Goal: Use online tool/utility: Utilize a website feature to perform a specific function

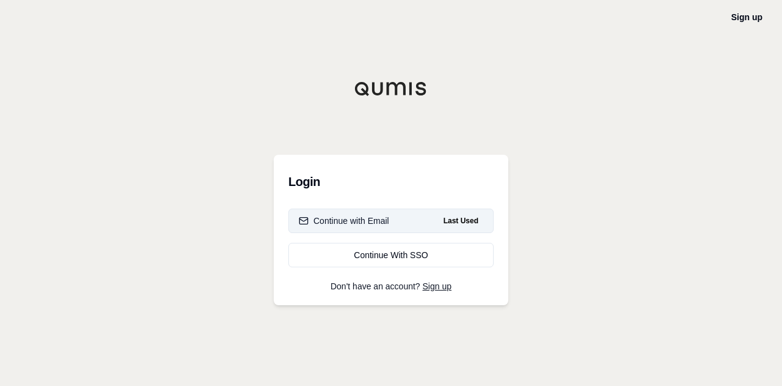
click at [365, 212] on button "Continue with Email Last Used" at bounding box center [390, 220] width 205 height 24
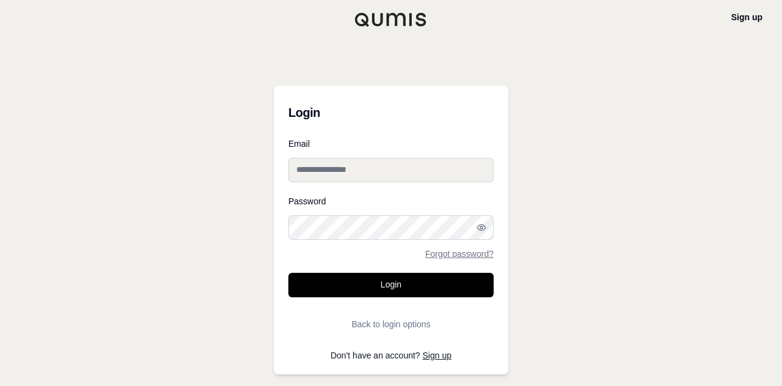
type input "**********"
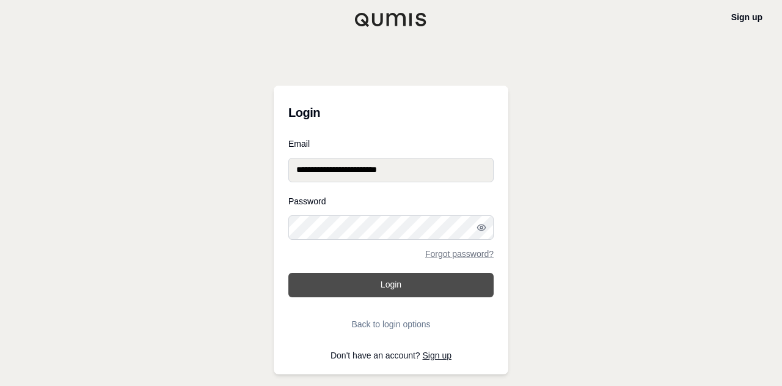
click at [382, 285] on button "Login" at bounding box center [390, 285] width 205 height 24
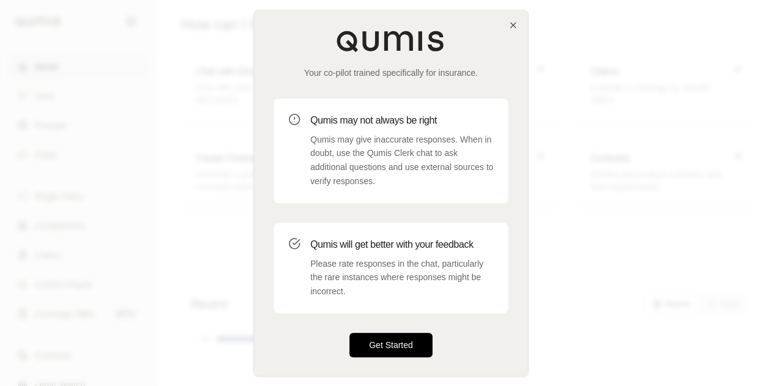
click at [369, 348] on button "Get Started" at bounding box center [391, 344] width 83 height 24
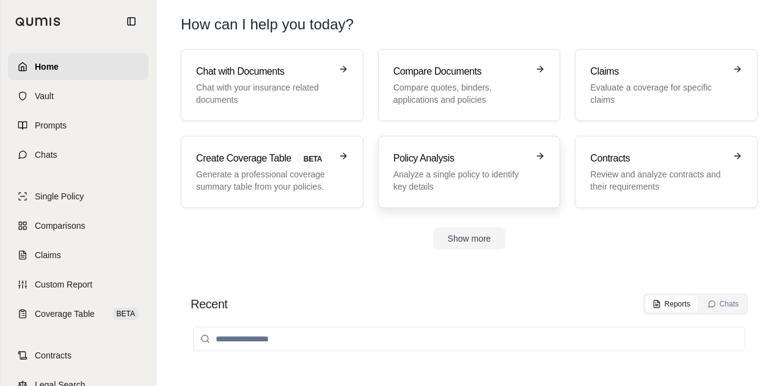
click at [423, 182] on p "Analyze a single policy to identify key details" at bounding box center [461, 180] width 135 height 24
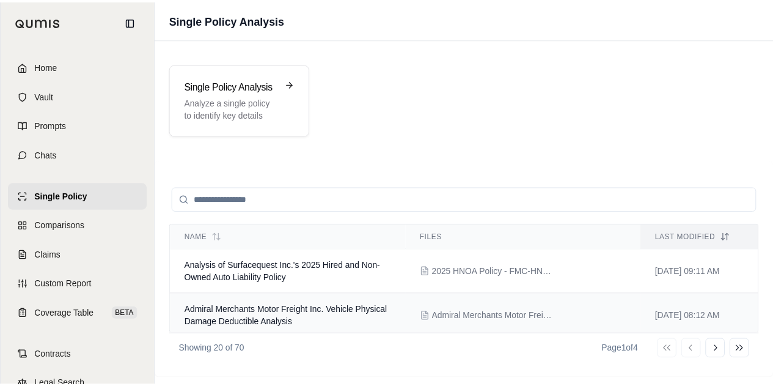
scroll to position [61, 0]
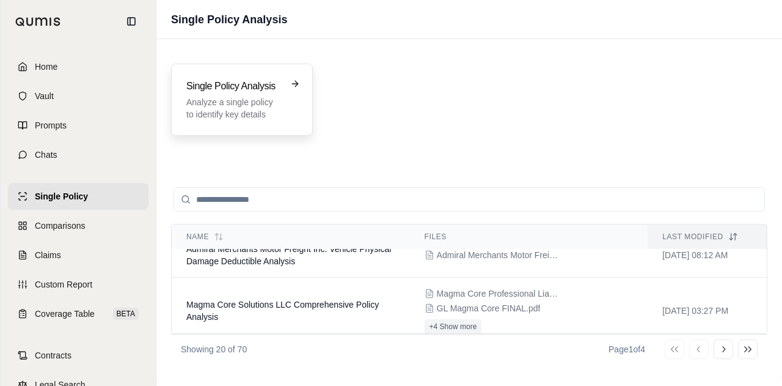
click at [255, 70] on div "Single Policy Analysis Analyze a single policy to identify key details" at bounding box center [242, 100] width 142 height 72
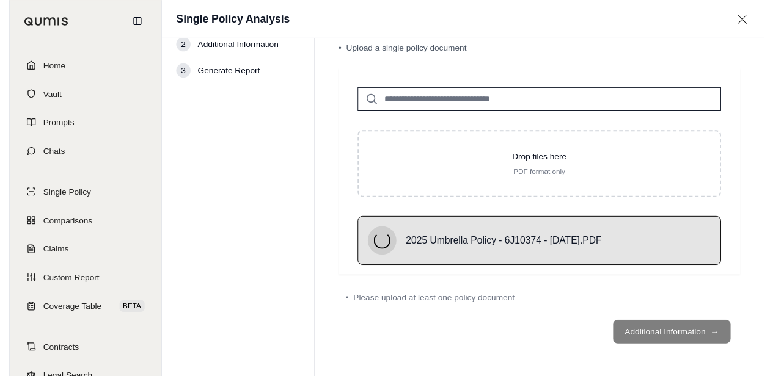
scroll to position [15, 0]
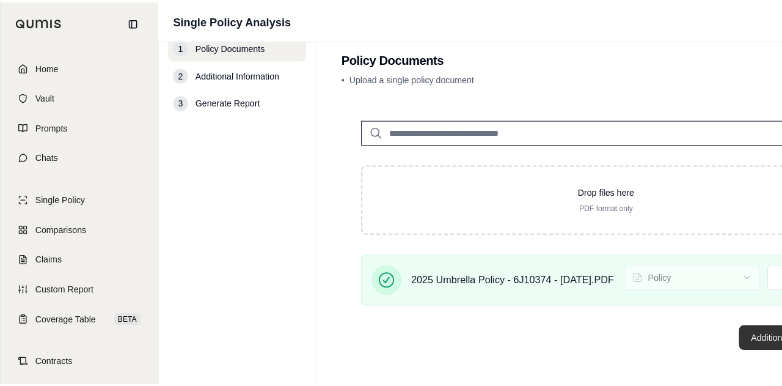
scroll to position [0, 0]
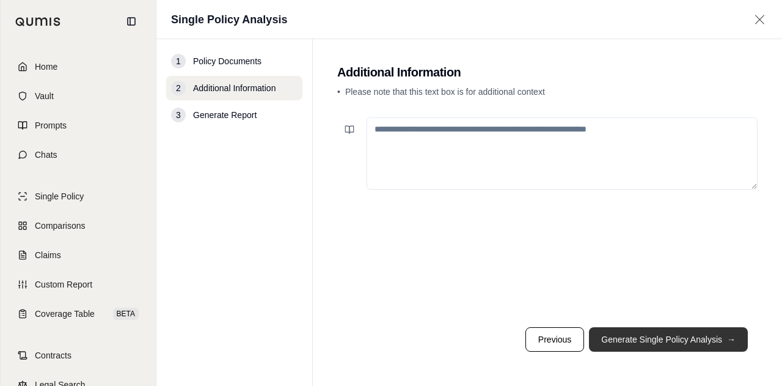
click at [716, 334] on button "Generate Single Policy Analysis →" at bounding box center [668, 339] width 159 height 24
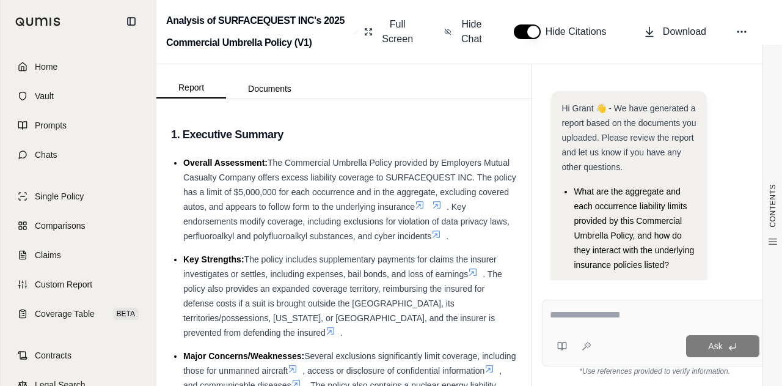
scroll to position [171, 0]
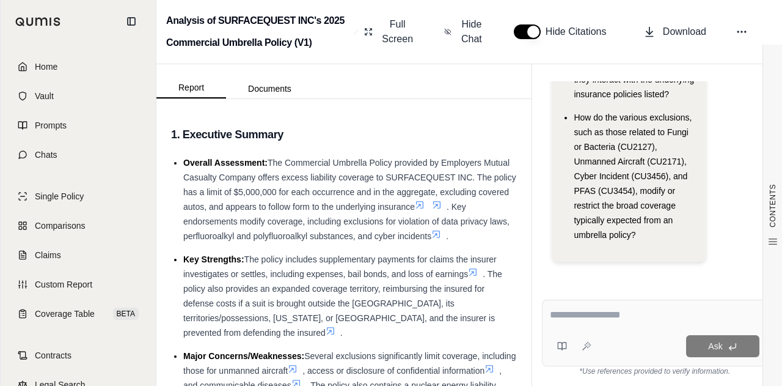
click at [586, 311] on textarea at bounding box center [655, 314] width 210 height 15
click at [586, 314] on textarea at bounding box center [655, 314] width 210 height 15
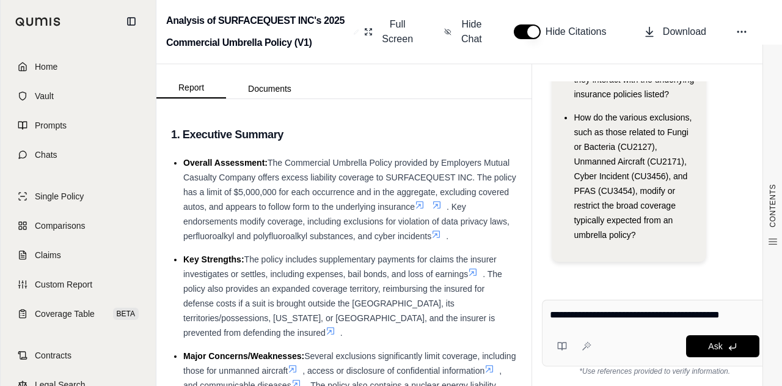
type textarea "**********"
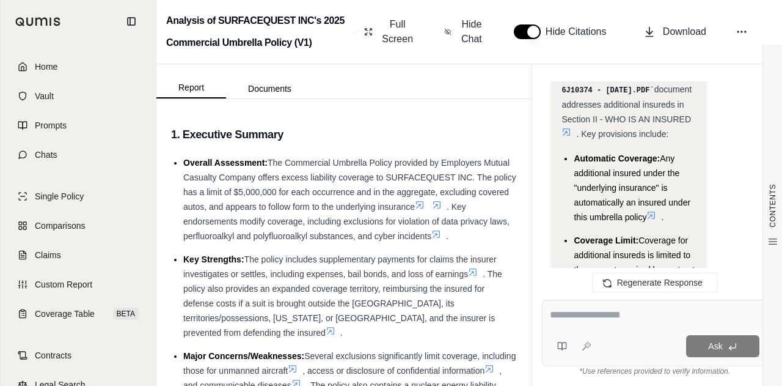
scroll to position [1900, 0]
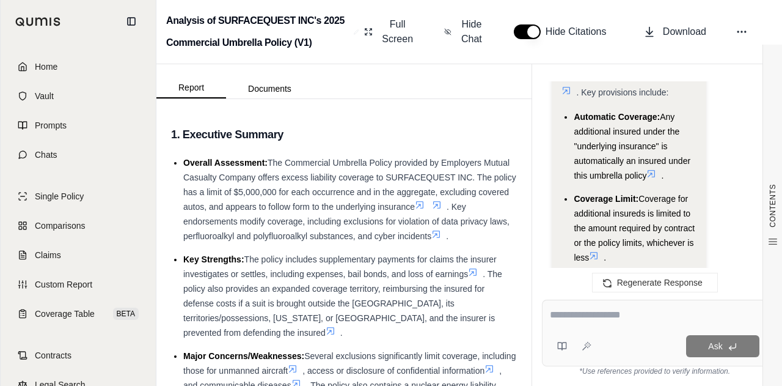
click at [650, 170] on icon at bounding box center [651, 173] width 7 height 7
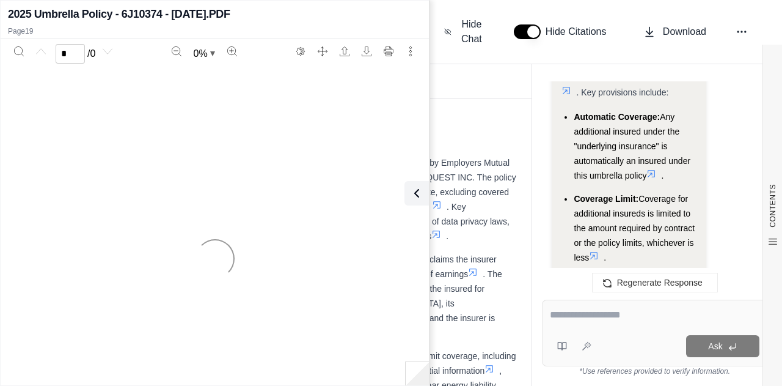
scroll to position [2205, 0]
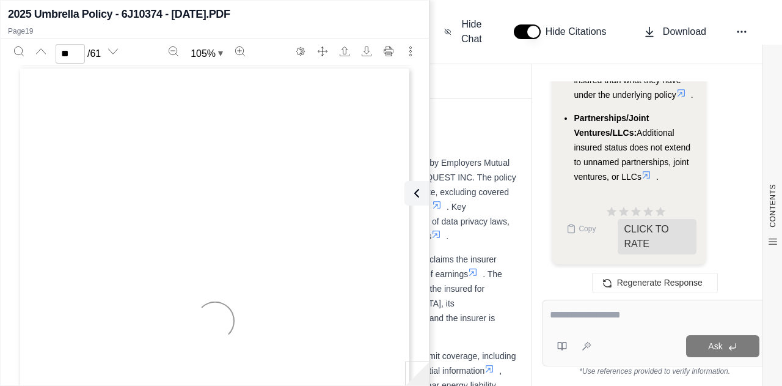
type input "**"
